Goal: Information Seeking & Learning: Learn about a topic

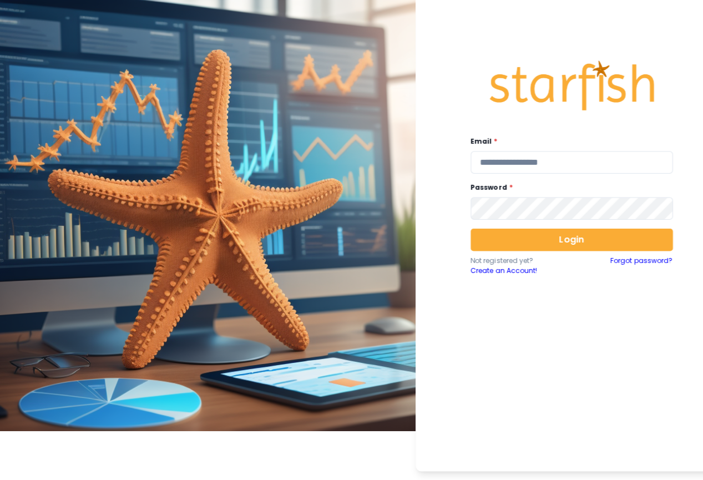
type input "**********"
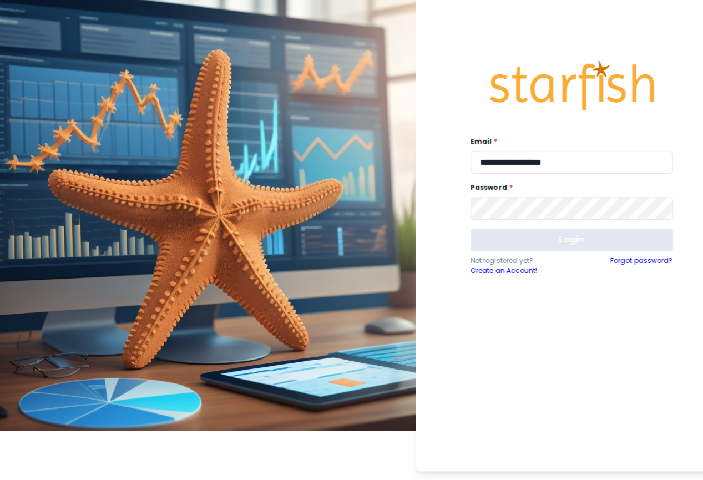
click at [514, 247] on button "Login" at bounding box center [565, 237] width 200 height 22
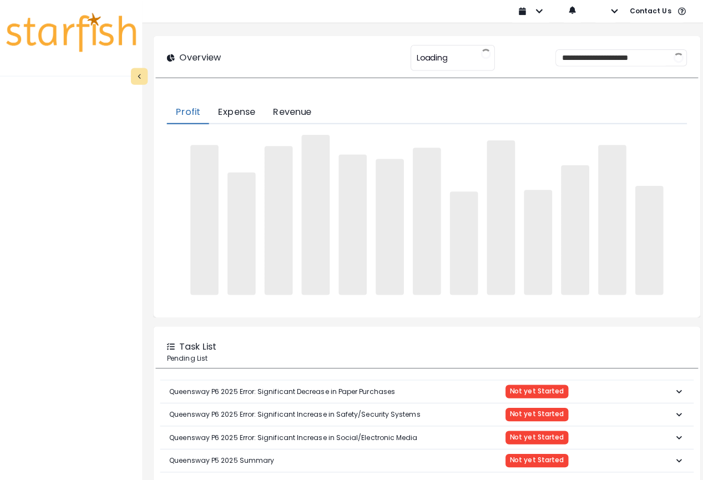
type input "*******"
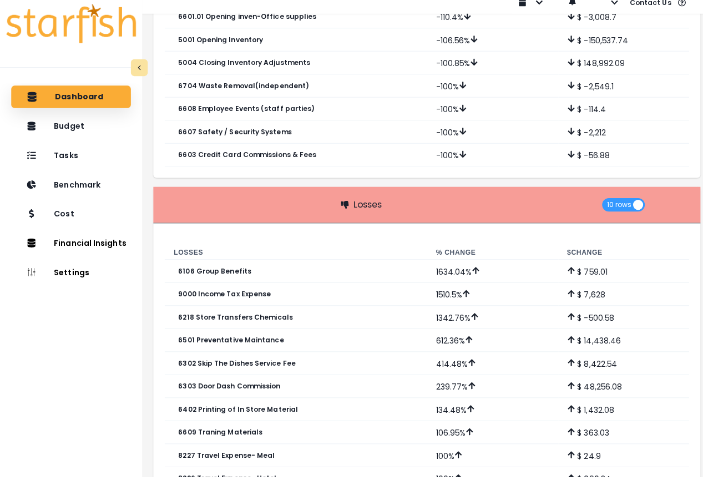
scroll to position [830, 0]
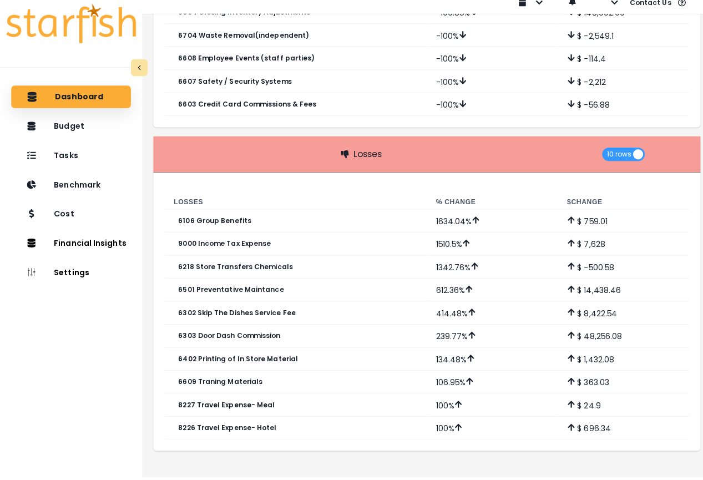
click at [81, 138] on div "Dashboard Budget Tasks Benchmark Cost Financial Insights Location Analysis Comp…" at bounding box center [70, 289] width 140 height 397
click at [82, 134] on div "Budget" at bounding box center [70, 132] width 100 height 23
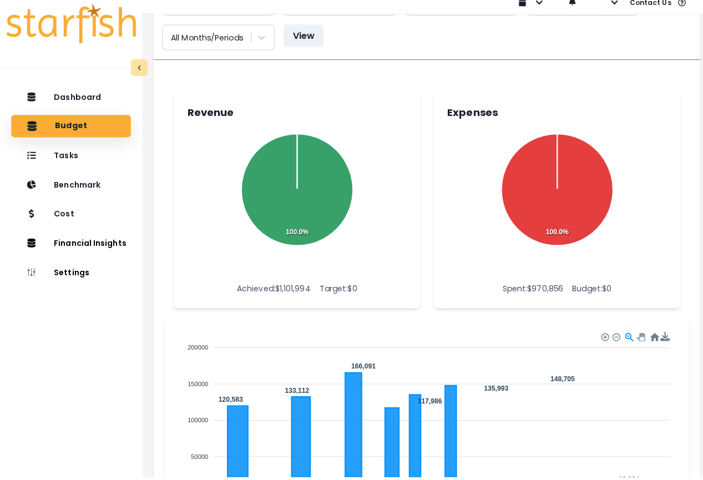
scroll to position [0, 0]
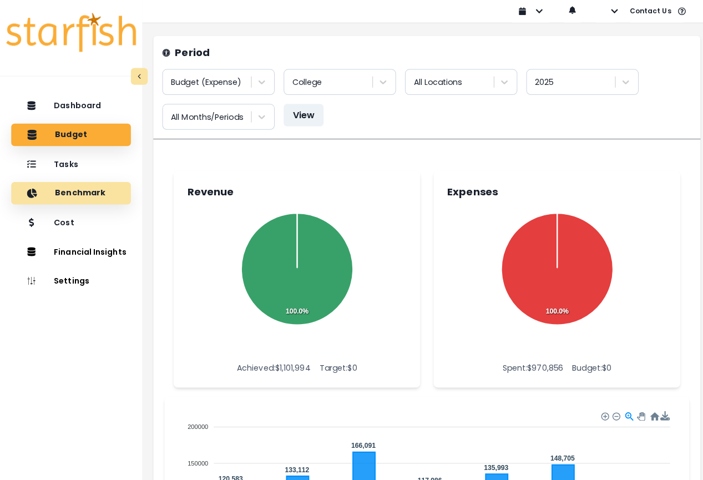
click at [80, 194] on p "Benchmark" at bounding box center [79, 191] width 50 height 10
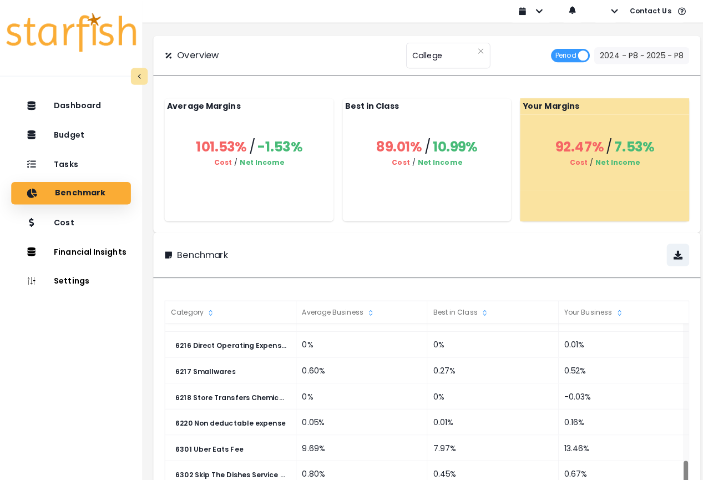
scroll to position [198, 0]
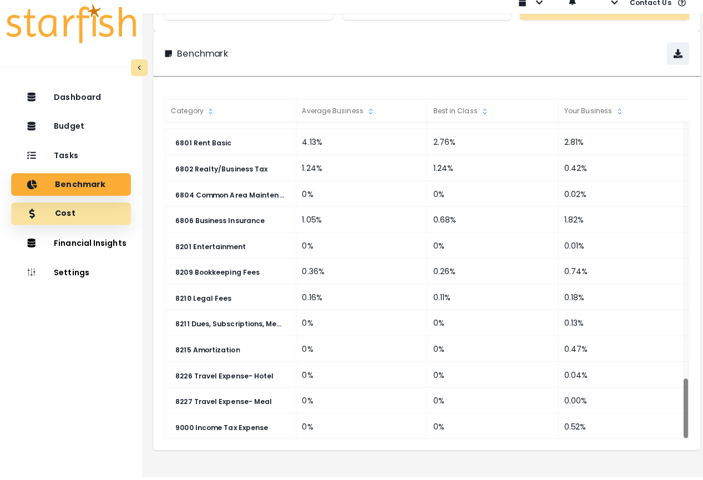
click at [113, 214] on div "Cost" at bounding box center [70, 219] width 100 height 23
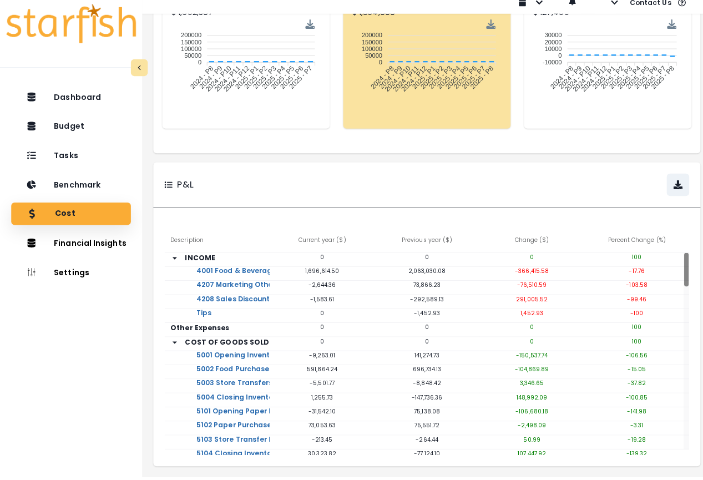
scroll to position [0, 0]
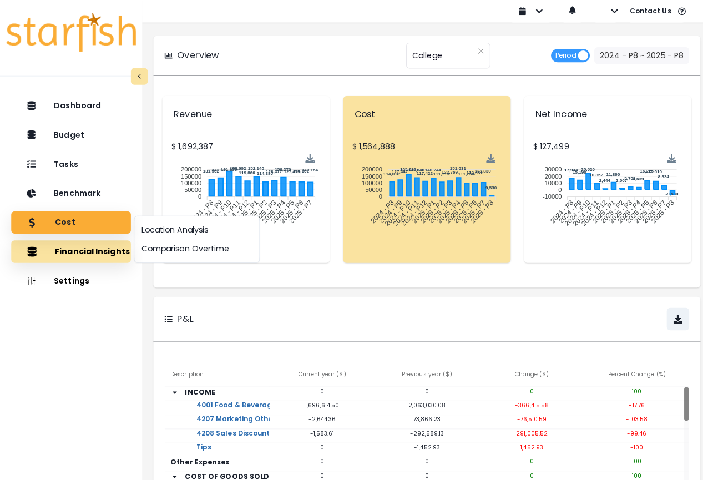
click at [106, 252] on button "Financial Insights" at bounding box center [70, 248] width 118 height 22
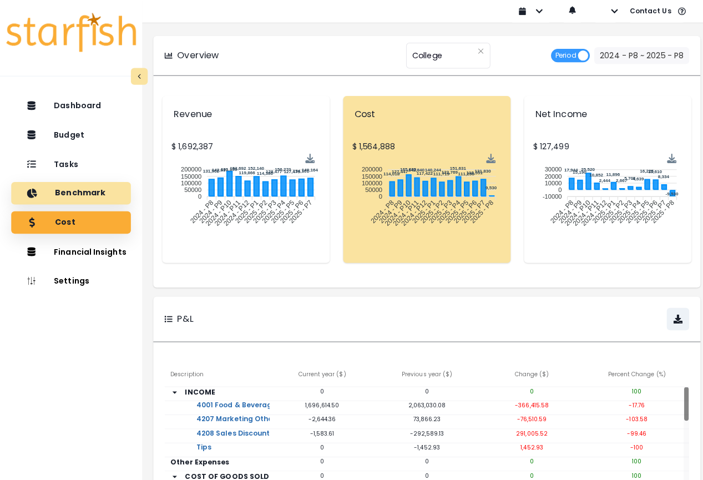
click at [108, 191] on div "Benchmark" at bounding box center [70, 190] width 100 height 23
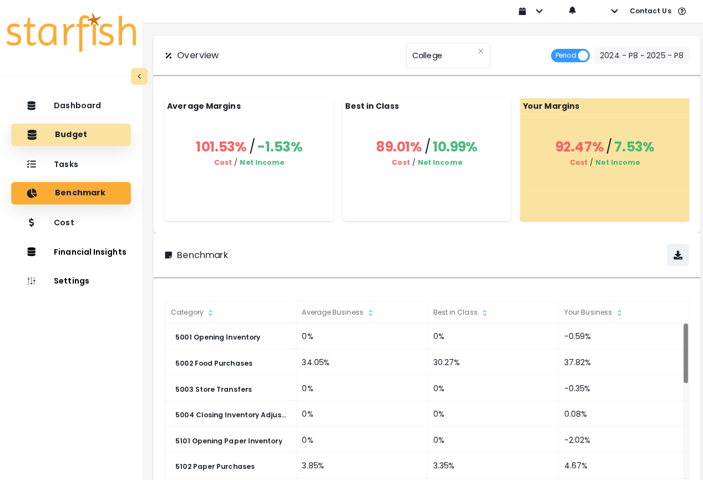
click at [75, 130] on p "Budget" at bounding box center [70, 133] width 32 height 10
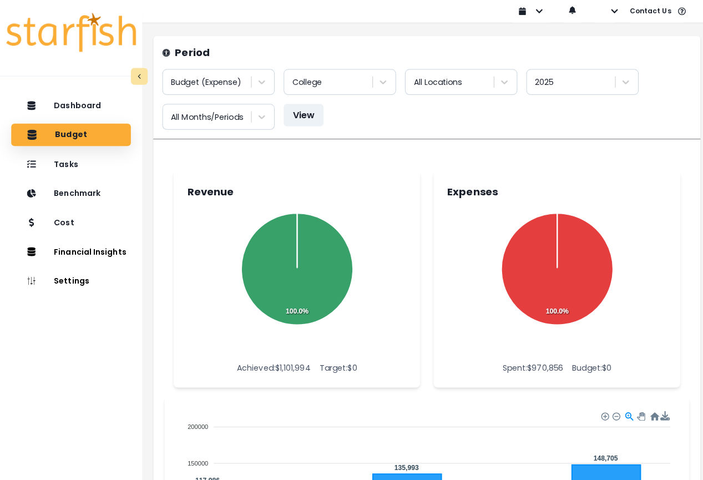
click at [381, 39] on div "Period Budget (Expense) College All Locations 2025 All Months/Periods View" at bounding box center [421, 87] width 540 height 102
click at [101, 104] on div "Dashboard" at bounding box center [70, 104] width 100 height 23
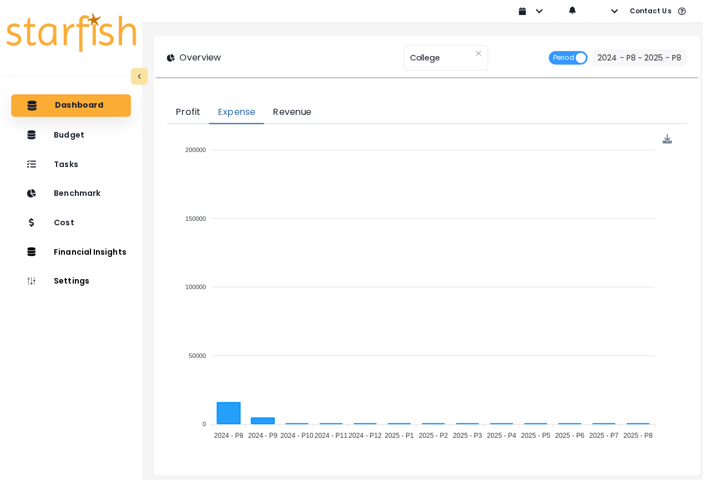
click at [227, 116] on button "Expense" at bounding box center [233, 110] width 54 height 23
click at [293, 113] on button "Revenue" at bounding box center [288, 110] width 55 height 23
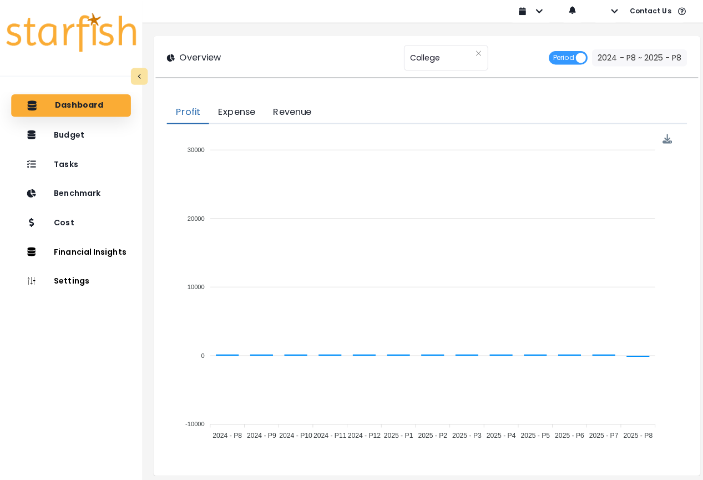
click at [187, 115] on button "Profit" at bounding box center [186, 110] width 42 height 23
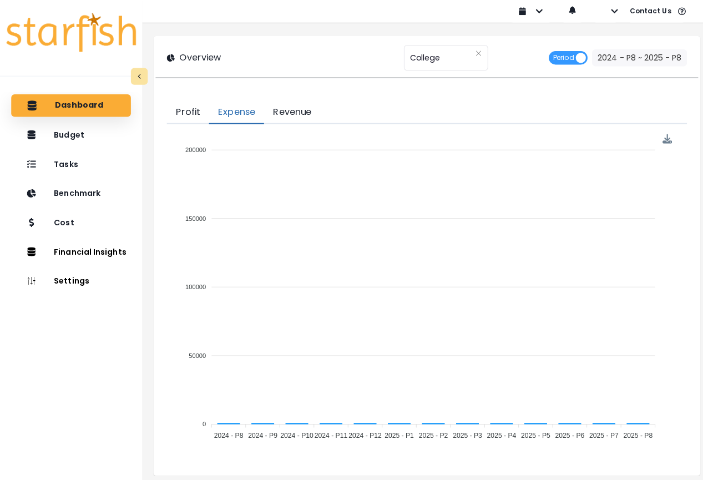
click at [231, 114] on button "Expense" at bounding box center [233, 110] width 54 height 23
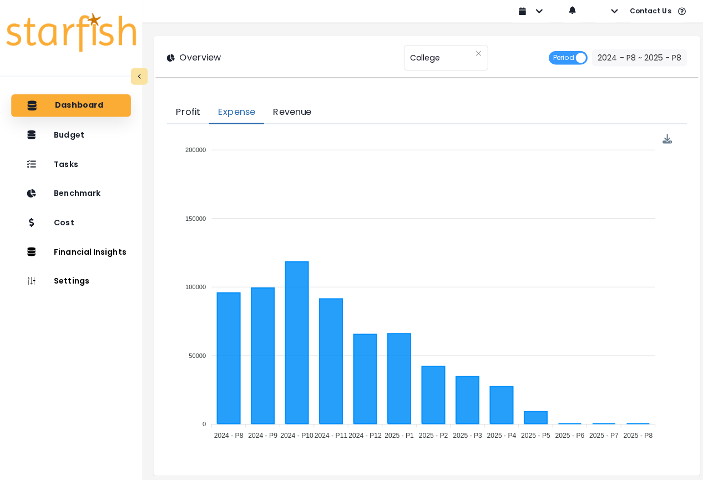
click at [301, 114] on button "Revenue" at bounding box center [288, 110] width 55 height 23
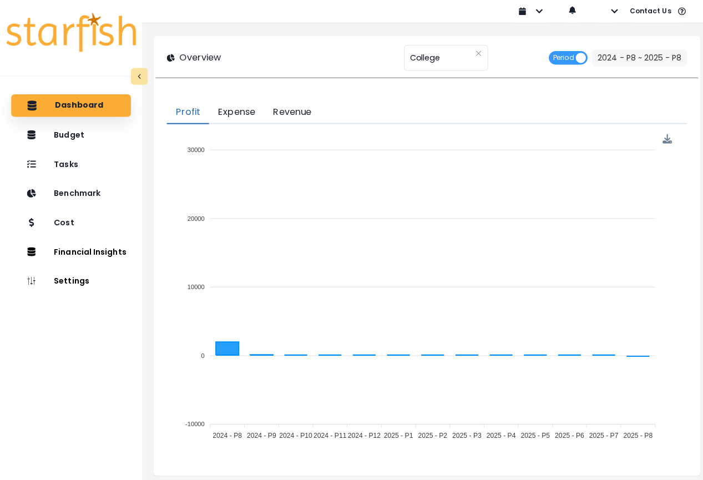
click at [181, 115] on button "Profit" at bounding box center [186, 110] width 42 height 23
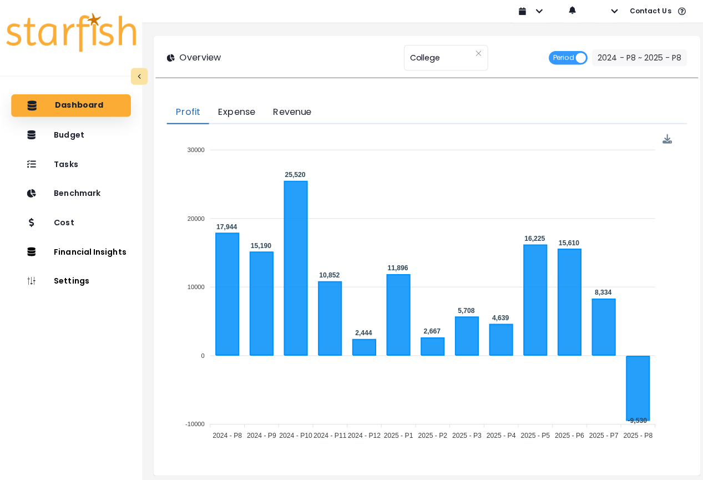
click at [268, 54] on div "Overview ******* College Period 2024 - P8 ~ 2025 - P8" at bounding box center [422, 57] width 514 height 17
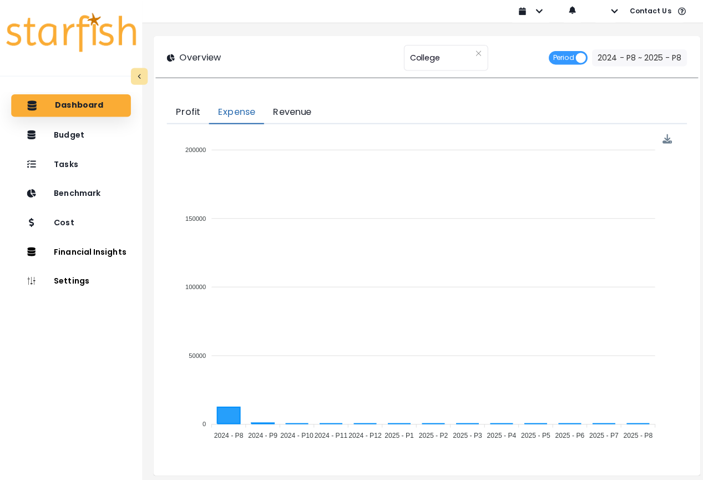
click at [220, 112] on button "Expense" at bounding box center [233, 110] width 54 height 23
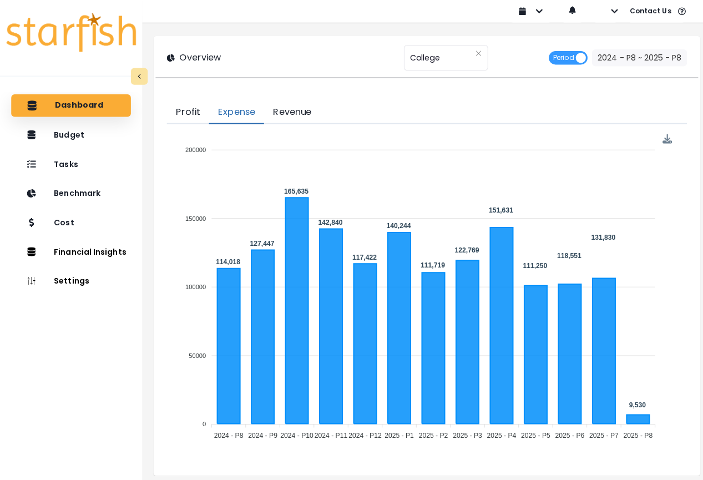
click at [257, 63] on div "Overview ******* College Period 2024 - P8 ~ 2025 - P8" at bounding box center [422, 57] width 514 height 17
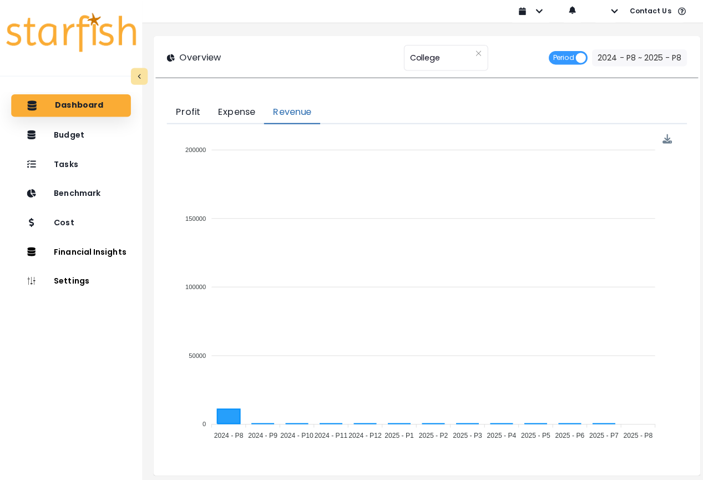
click at [291, 109] on button "Revenue" at bounding box center [288, 110] width 55 height 23
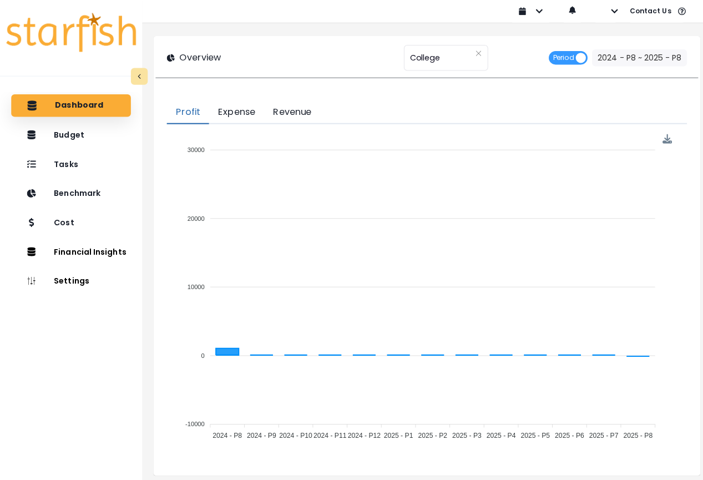
click at [190, 112] on button "Profit" at bounding box center [186, 110] width 42 height 23
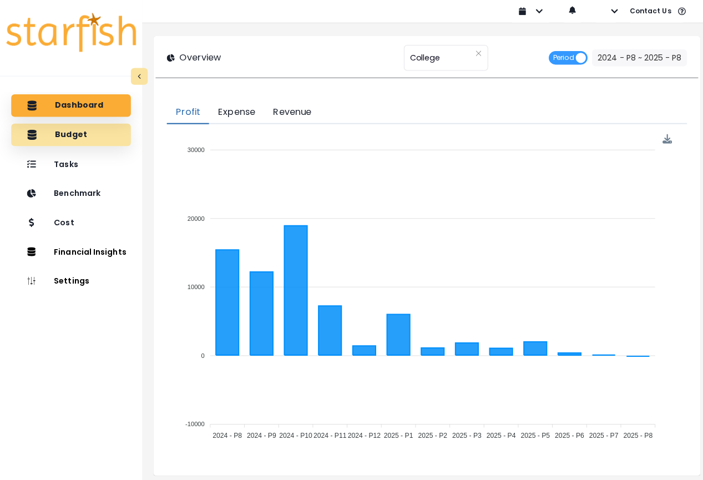
click at [88, 139] on div "Budget" at bounding box center [70, 132] width 100 height 23
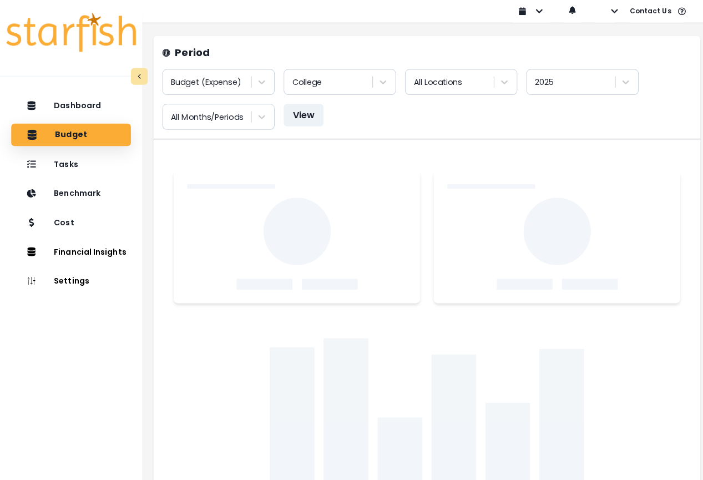
click at [302, 49] on div "Period Budget (Expense) College All Locations 2025 All Months/Periods View" at bounding box center [421, 86] width 523 height 84
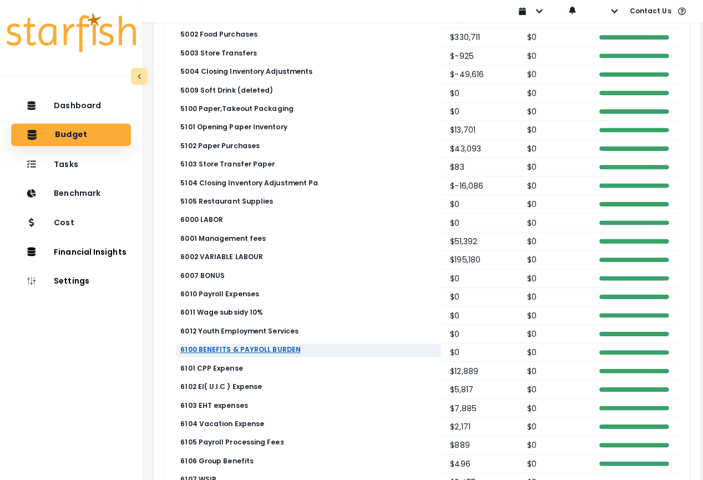
scroll to position [236, 0]
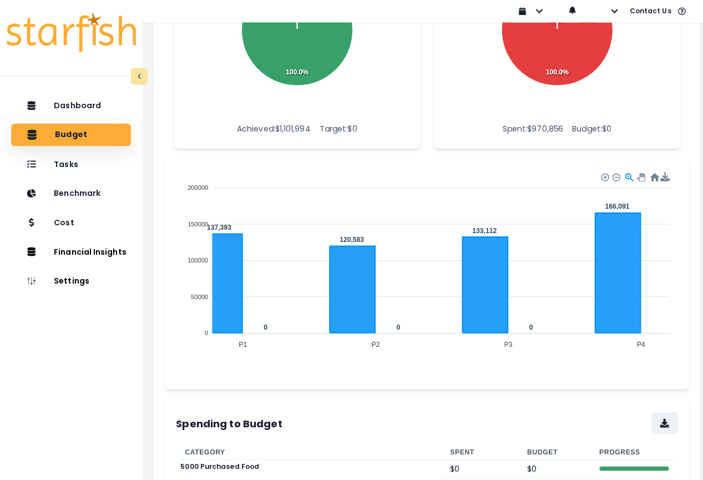
click at [278, 307] on icon "Spent Budget 200000 200000 150000 150000 100000 100000 50000 50000 0 0 137,393 …" at bounding box center [421, 266] width 491 height 194
click at [416, 289] on icon "Spent Budget 200000 200000 150000 150000 100000 100000 50000 50000 0 0 137,393 …" at bounding box center [421, 266] width 491 height 194
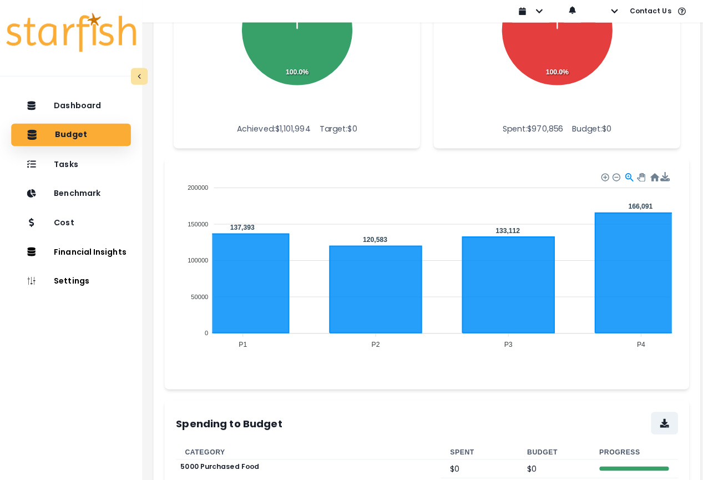
click at [405, 437] on span "Spent" at bounding box center [418, 441] width 26 height 8
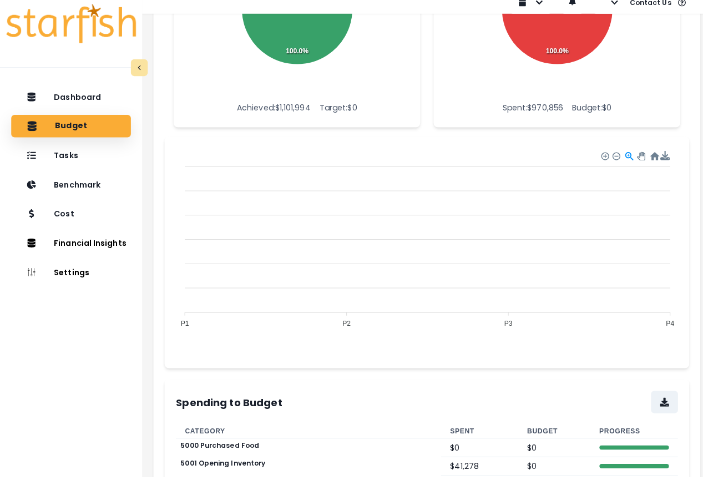
scroll to position [295, 0]
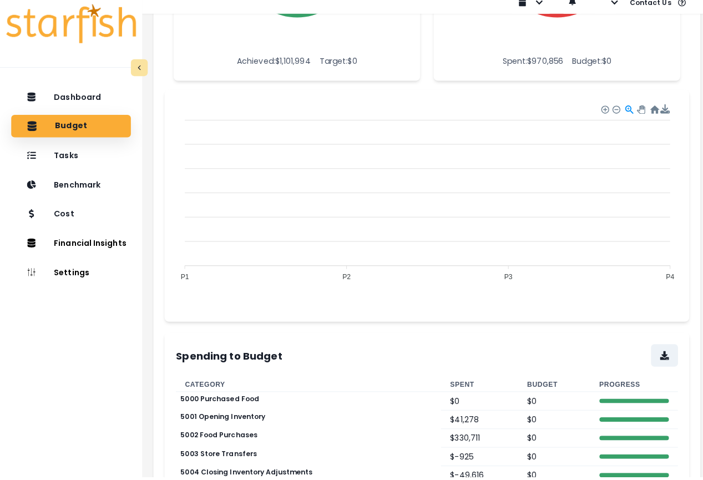
click at [432, 465] on span "Budget" at bounding box center [417, 479] width 29 height 8
click at [405, 378] on span "Spent" at bounding box center [418, 382] width 26 height 8
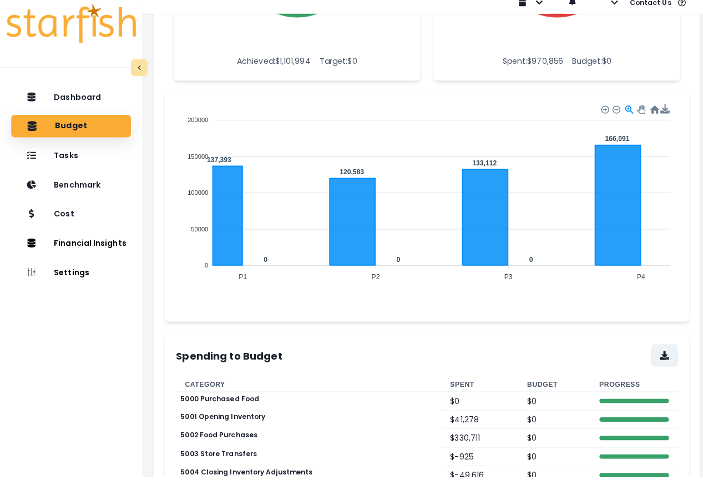
click at [514, 304] on div "Spent Budget 200000 200000 150000 150000 100000 100000 50000 50000 0 0 137,393 …" at bounding box center [422, 211] width 518 height 229
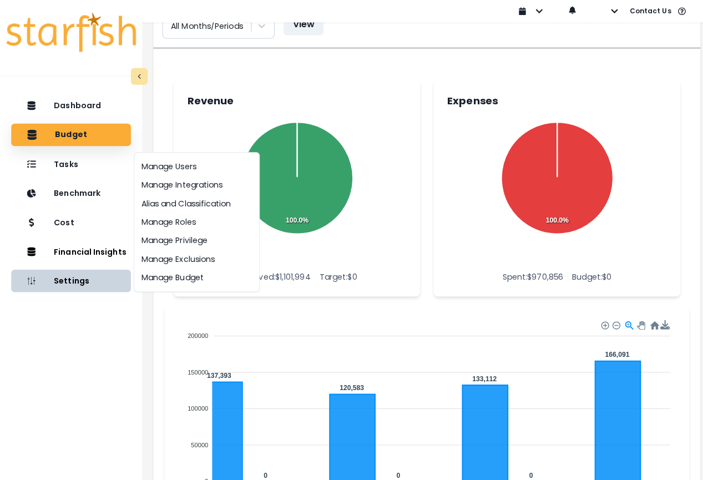
scroll to position [0, 0]
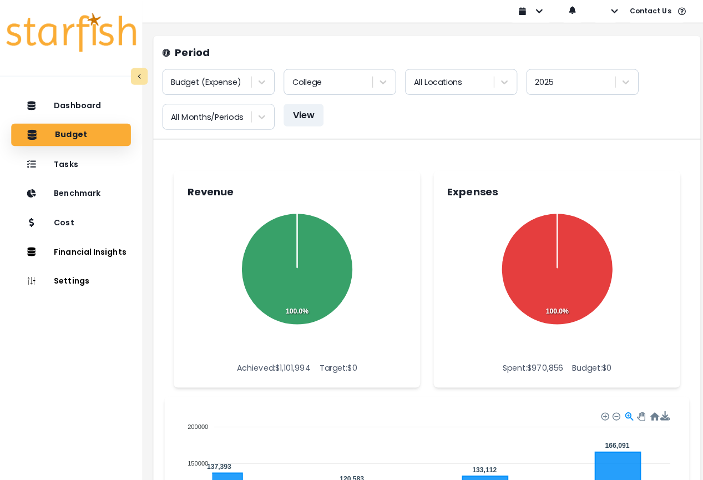
click at [428, 125] on div "Budget (Expense) College All Locations 2025 All Months/Periods View" at bounding box center [421, 98] width 523 height 60
